Goal: Task Accomplishment & Management: Use online tool/utility

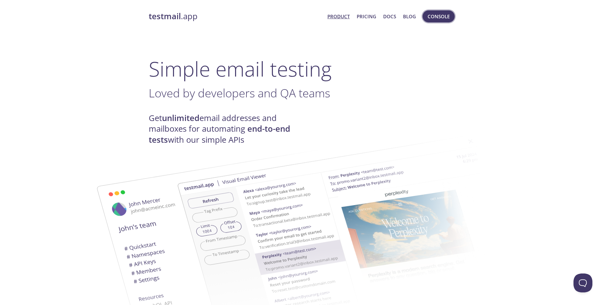
click at [440, 17] on span "Console" at bounding box center [439, 16] width 22 height 8
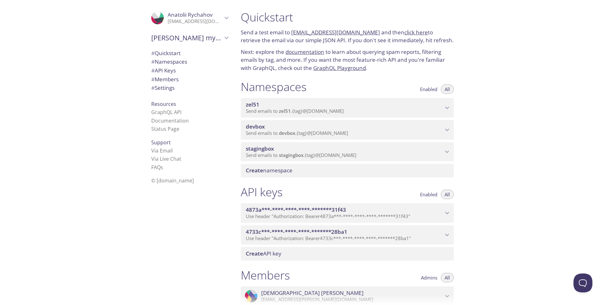
click at [283, 126] on span "devbox" at bounding box center [344, 126] width 197 height 7
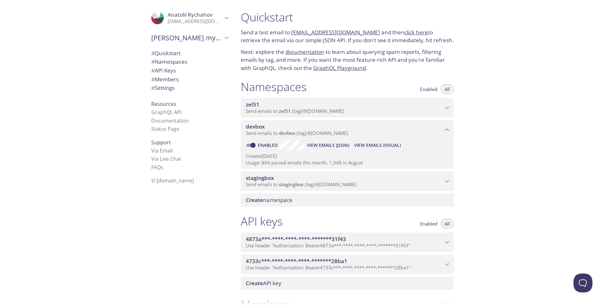
click at [389, 147] on span "View Emails (Visual)" at bounding box center [377, 146] width 47 height 8
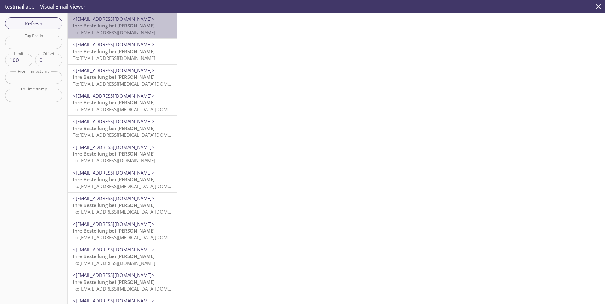
click at [122, 28] on span "Ihre Bestellung bei [PERSON_NAME]" at bounding box center [114, 25] width 82 height 6
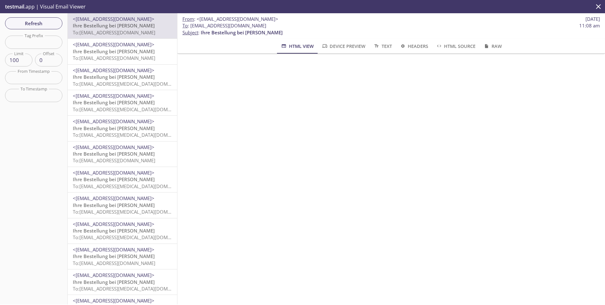
scroll to position [1028, 0]
click at [247, 273] on span "VJD6121359738831_A4.pdf" at bounding box center [395, 274] width 365 height 8
click at [336, 288] on div "VJD6121359738831_A4.pdf application/pdf 142kb" at bounding box center [391, 278] width 403 height 24
click at [586, 276] on icon "delete" at bounding box center [583, 278] width 8 height 8
